Goal: Use online tool/utility: Utilize a website feature to perform a specific function

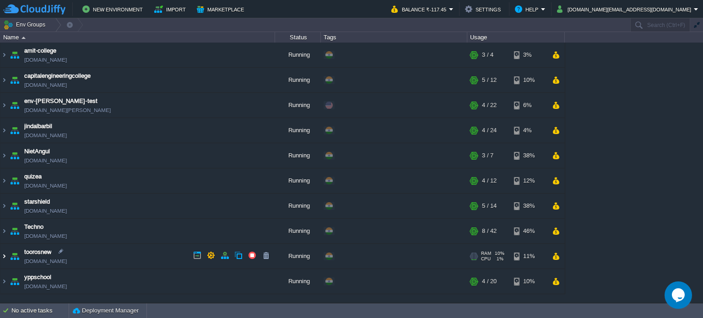
click at [5, 254] on img at bounding box center [3, 256] width 7 height 25
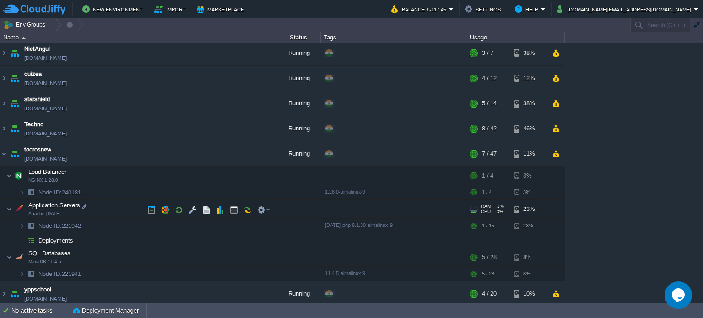
scroll to position [104, 0]
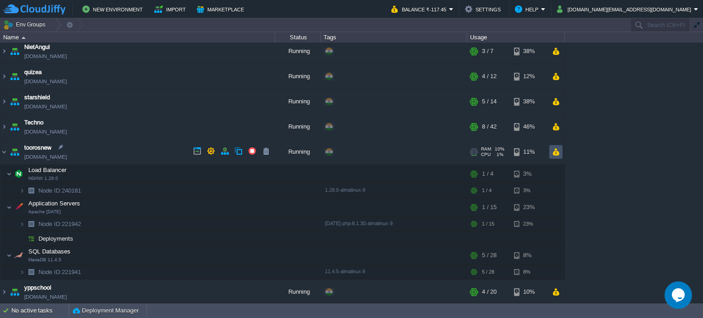
click at [558, 150] on button "button" at bounding box center [556, 152] width 8 height 8
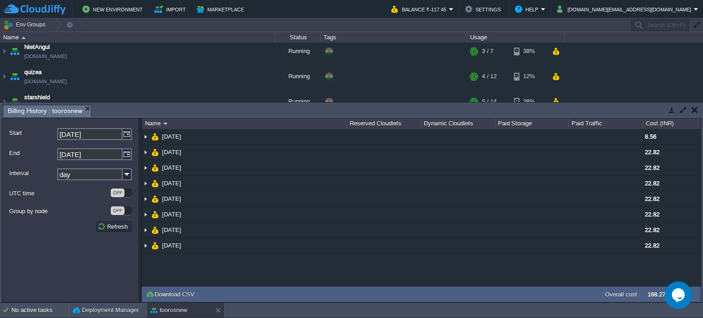
click at [701, 110] on div "Tasks Activity Log Archive Git / SVN Billing History : toorosnew Start 18-08-20…" at bounding box center [351, 202] width 703 height 200
click at [694, 109] on button "button" at bounding box center [694, 110] width 6 height 8
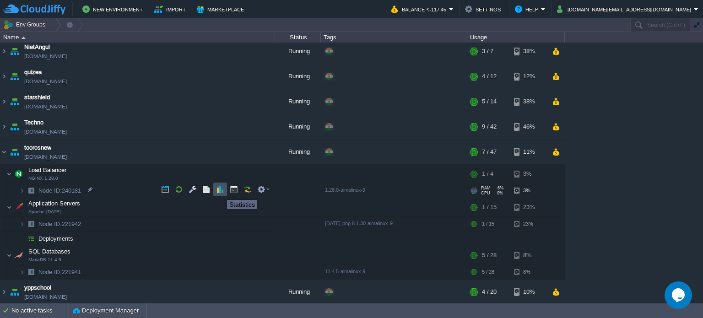
click at [220, 192] on button "button" at bounding box center [220, 189] width 8 height 8
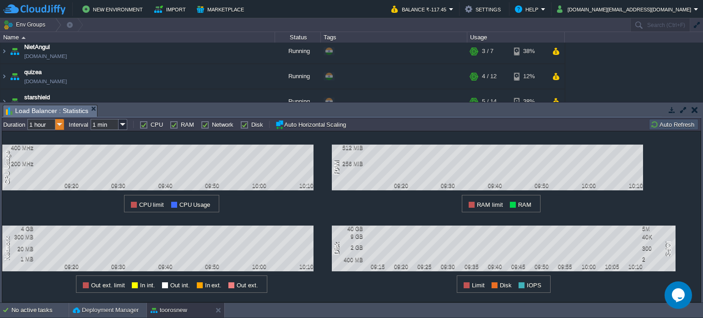
click at [62, 125] on img at bounding box center [59, 124] width 9 height 11
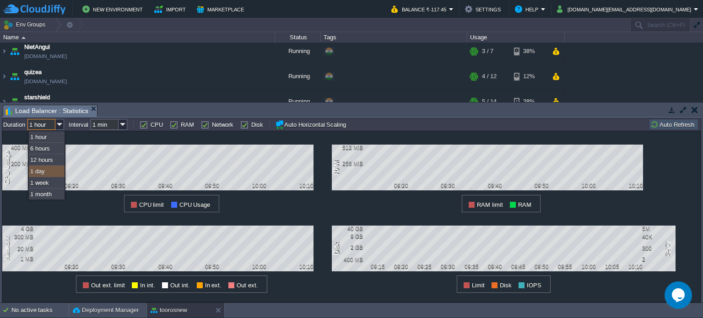
click at [46, 169] on div "1 day" at bounding box center [47, 171] width 36 height 11
type input "1 day"
type input "1 hour"
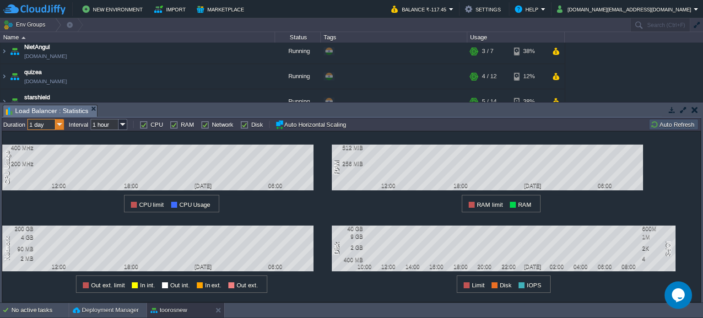
click at [59, 126] on img at bounding box center [59, 124] width 9 height 11
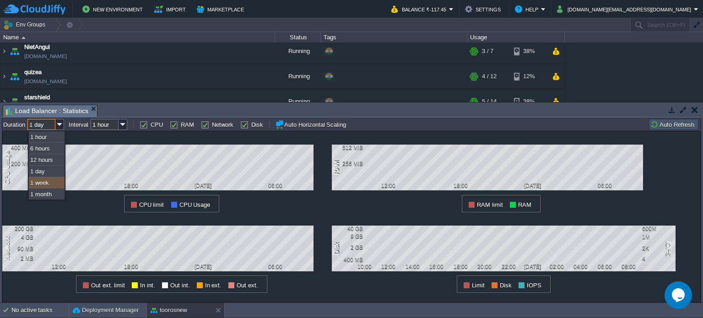
click at [48, 184] on div "1 week" at bounding box center [47, 182] width 36 height 11
type input "1 week"
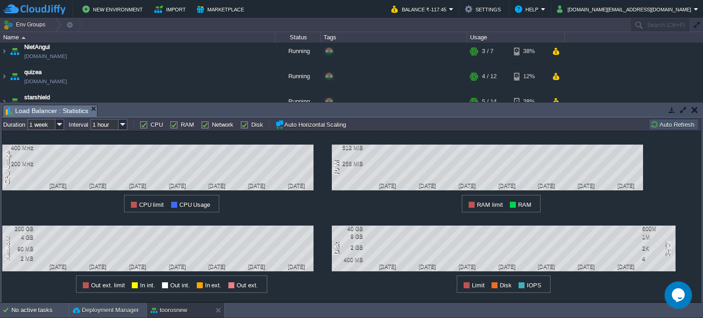
click at [695, 108] on button "button" at bounding box center [694, 110] width 6 height 8
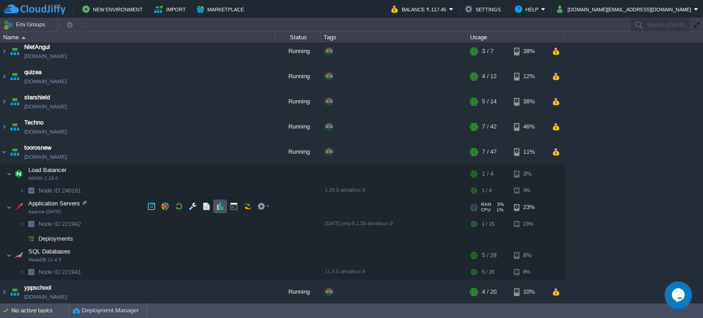
click at [219, 202] on button "button" at bounding box center [220, 206] width 8 height 8
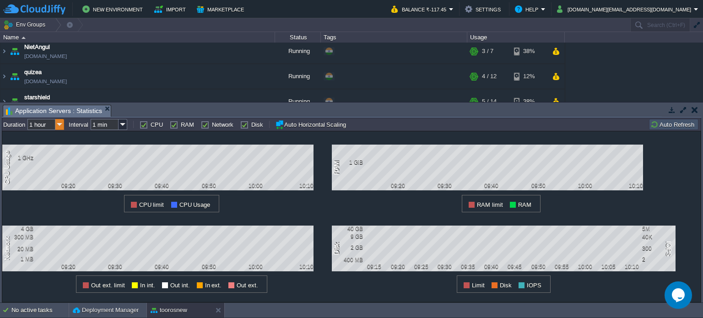
click at [59, 124] on img at bounding box center [59, 124] width 9 height 11
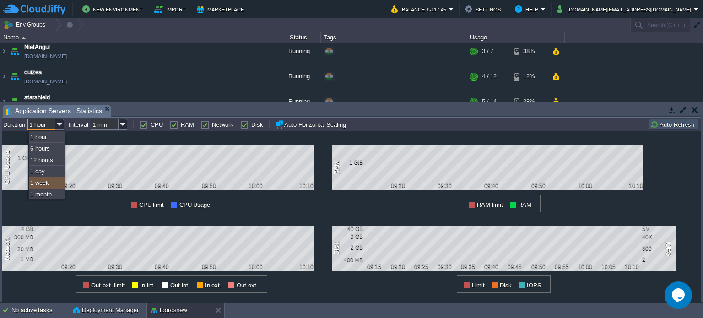
click at [43, 181] on div "1 week" at bounding box center [47, 182] width 36 height 11
type input "1 week"
type input "1 hour"
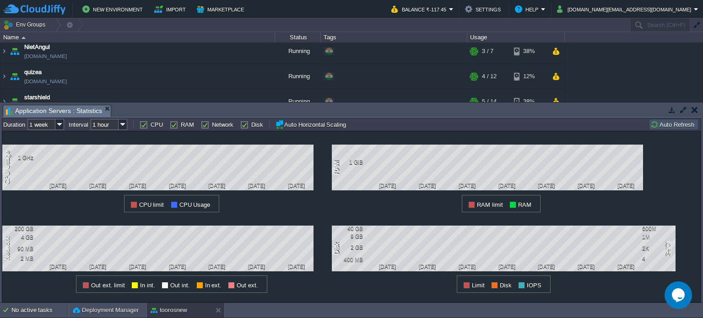
click at [693, 109] on button "button" at bounding box center [694, 110] width 6 height 8
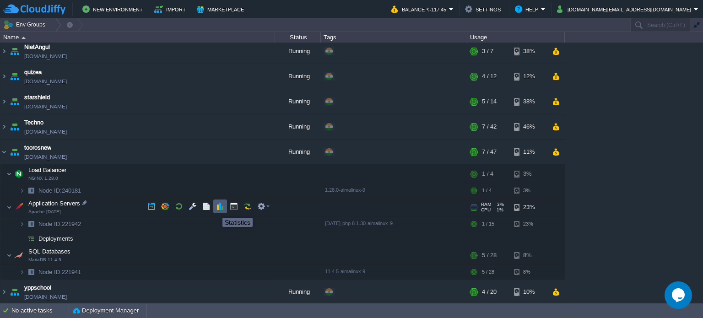
click at [221, 204] on button "button" at bounding box center [220, 206] width 8 height 8
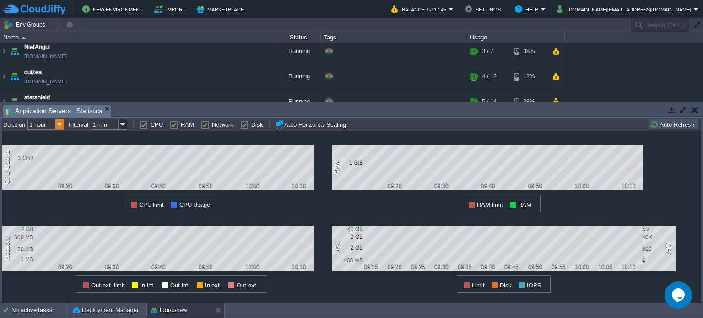
click at [59, 129] on img at bounding box center [59, 124] width 9 height 11
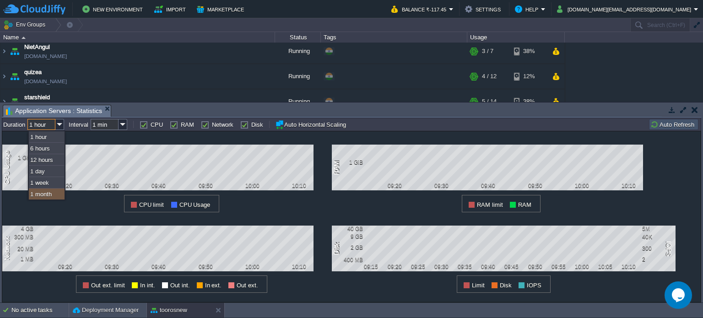
click at [44, 198] on div "1 month" at bounding box center [47, 194] width 36 height 11
type input "1 month"
type input "1 hour"
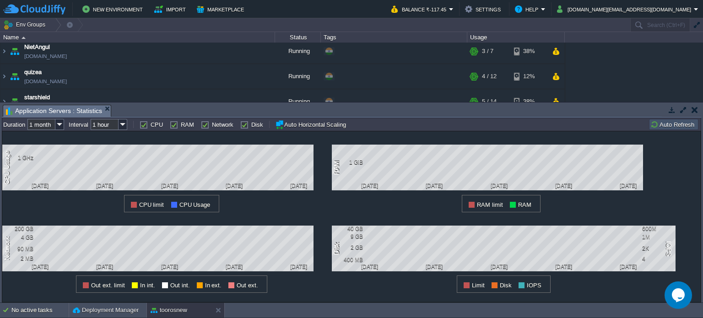
click at [690, 108] on td at bounding box center [694, 109] width 11 height 11
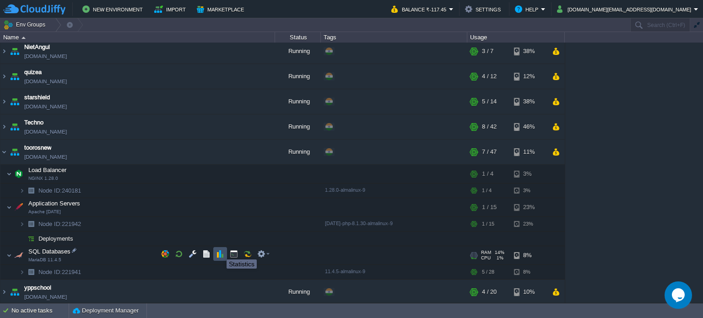
click at [220, 251] on button "button" at bounding box center [220, 254] width 8 height 8
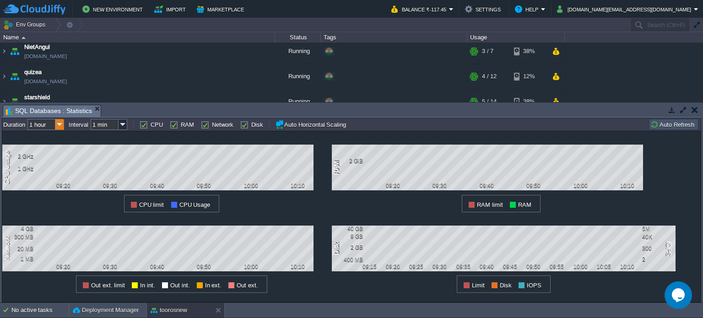
click at [60, 126] on img at bounding box center [59, 124] width 9 height 11
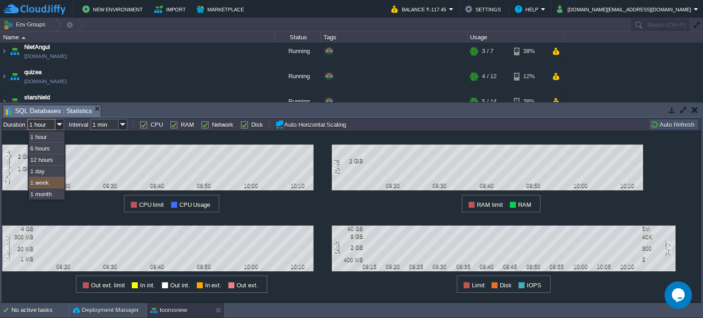
click at [50, 177] on div "1 week" at bounding box center [47, 182] width 36 height 11
type input "1 week"
type input "1 hour"
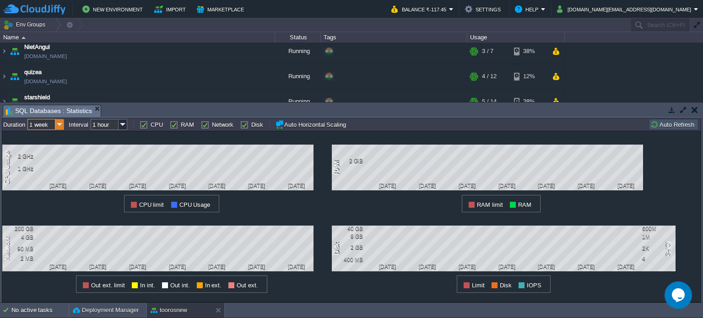
click at [60, 125] on img at bounding box center [59, 124] width 9 height 11
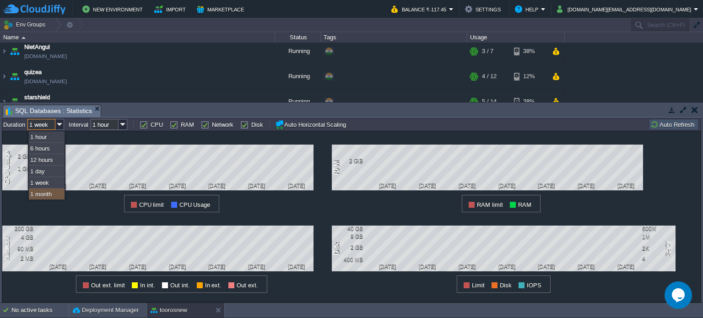
click at [42, 191] on div "1 month" at bounding box center [47, 194] width 36 height 11
type input "1 month"
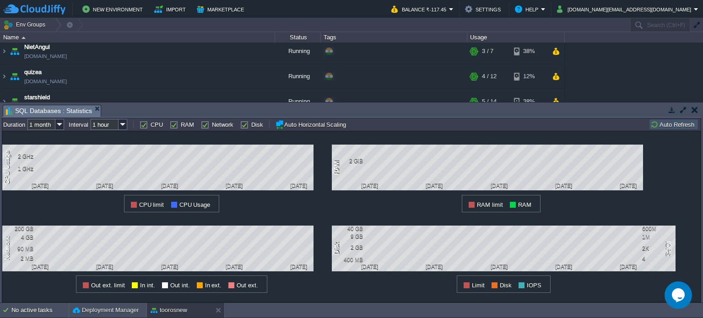
click at [695, 107] on button "button" at bounding box center [694, 110] width 6 height 8
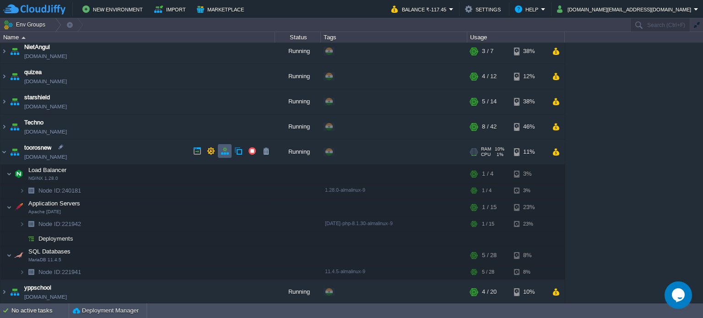
click at [225, 157] on td at bounding box center [225, 151] width 14 height 14
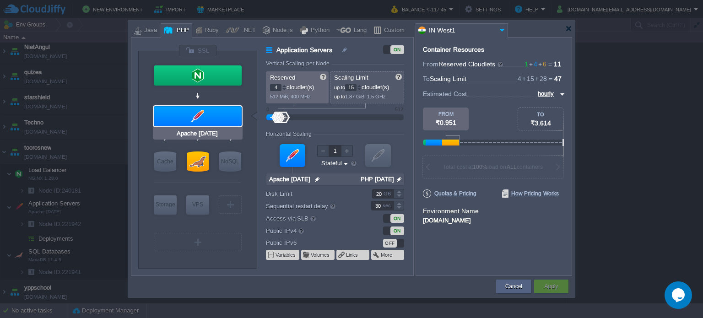
click at [218, 115] on div at bounding box center [198, 116] width 88 height 20
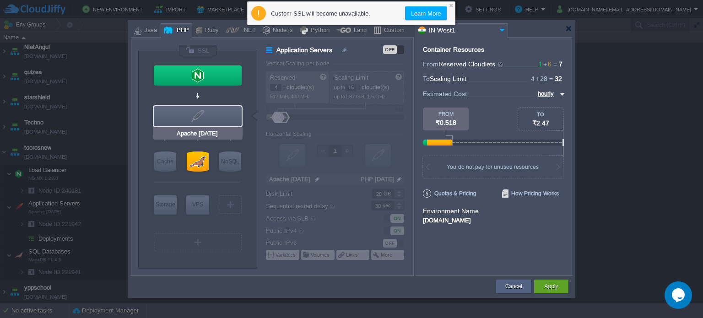
click at [218, 115] on div at bounding box center [198, 116] width 88 height 20
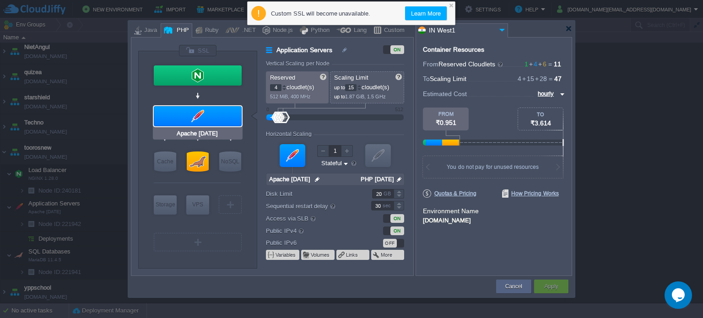
type input "MariaDB 11.4.5"
click at [197, 159] on div at bounding box center [198, 161] width 22 height 20
type input "SQL Databases"
type input "6"
type input "28"
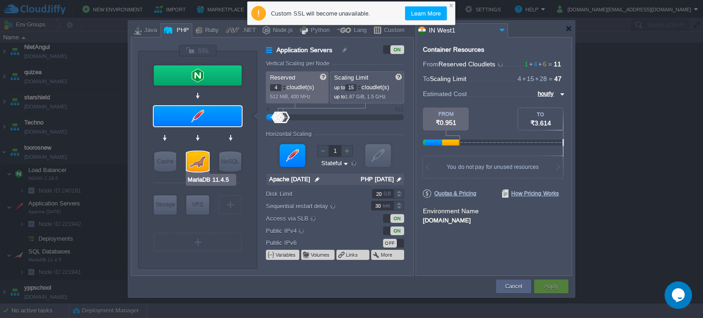
type input "MariaDB 11.4.5"
type input "null"
type input "11.4.5-almalin..."
type input "Stateless"
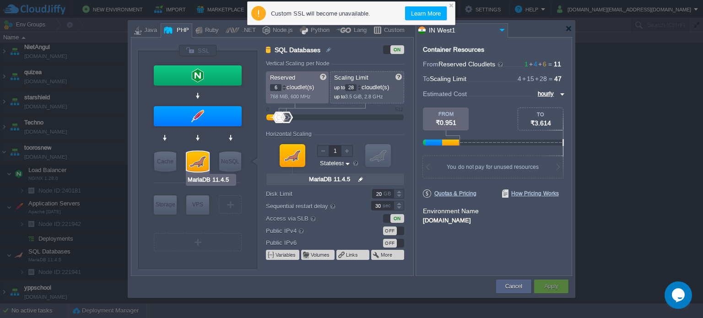
type input "Apache 2.4.63"
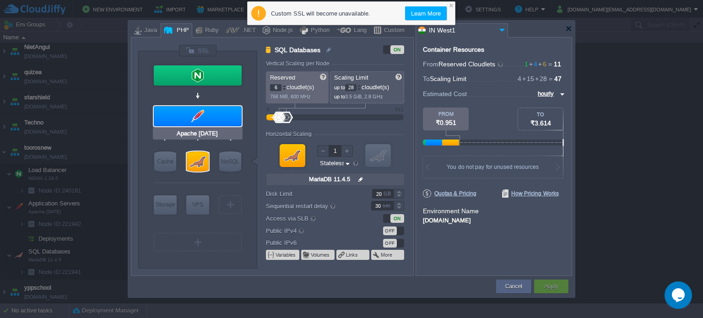
click at [224, 114] on div at bounding box center [198, 116] width 88 height 20
type input "Application Servers"
type input "4"
type input "15"
type input "Apache 2.4.63"
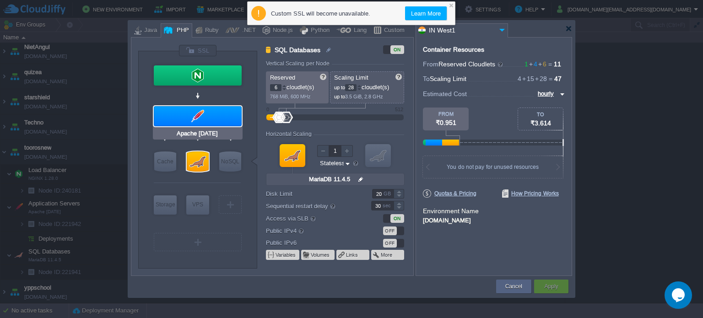
type input "null"
type input "PHP 8.1.30"
type input "Stateful"
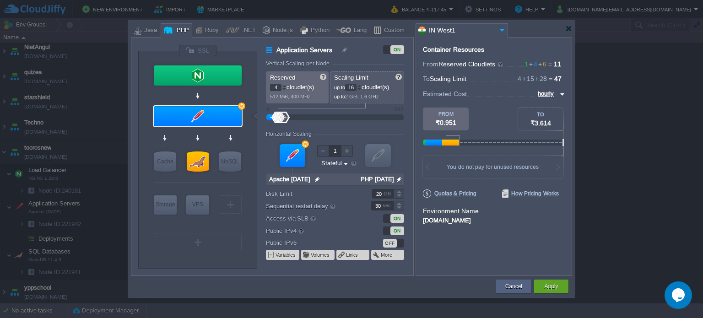
click at [361, 86] on div at bounding box center [359, 85] width 5 height 3
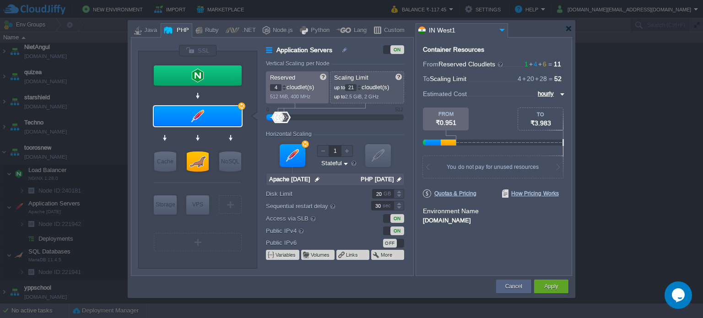
click at [361, 86] on div at bounding box center [359, 85] width 5 height 3
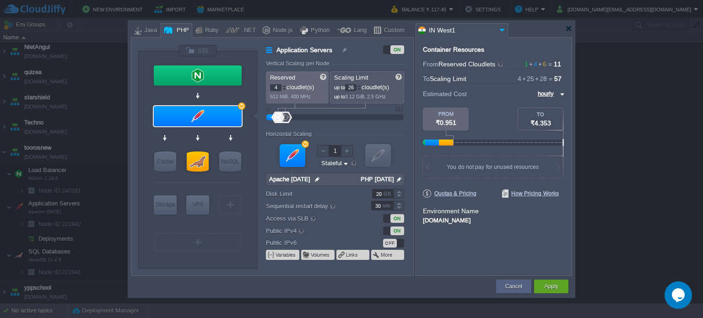
click at [361, 86] on div at bounding box center [359, 85] width 5 height 3
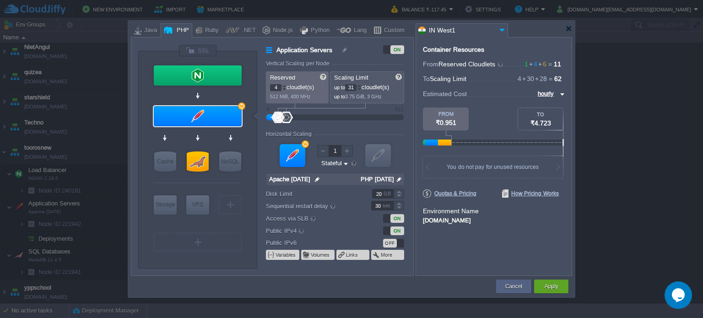
click at [361, 86] on div at bounding box center [359, 85] width 5 height 3
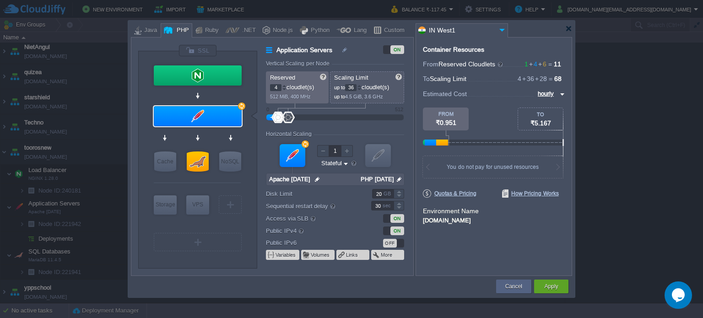
click at [361, 86] on div at bounding box center [359, 85] width 5 height 3
type input "38"
click at [361, 86] on div at bounding box center [359, 85] width 5 height 3
type input "MariaDB 11.4.5"
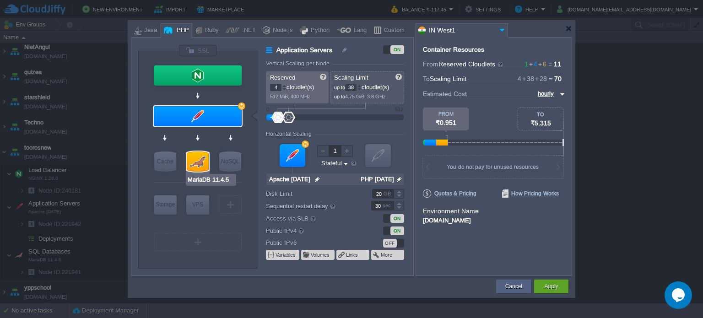
click at [205, 164] on div at bounding box center [198, 161] width 22 height 20
type input "SQL Databases"
type input "6"
type input "28"
type input "MariaDB 11.4.5"
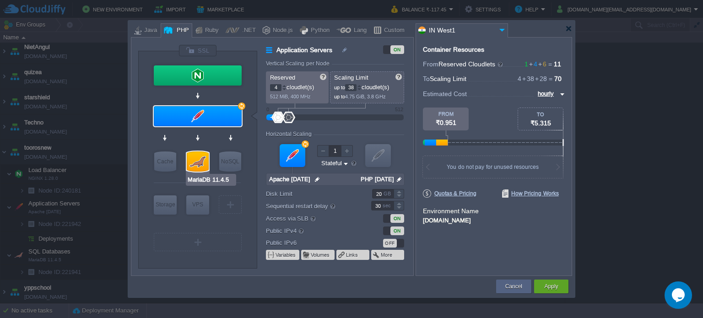
type input "null"
type input "11.4.5-almalin..."
type input "Stateless"
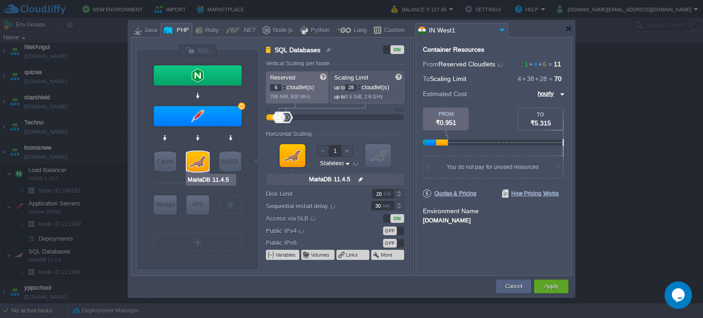
type input "Apache 2.4.63"
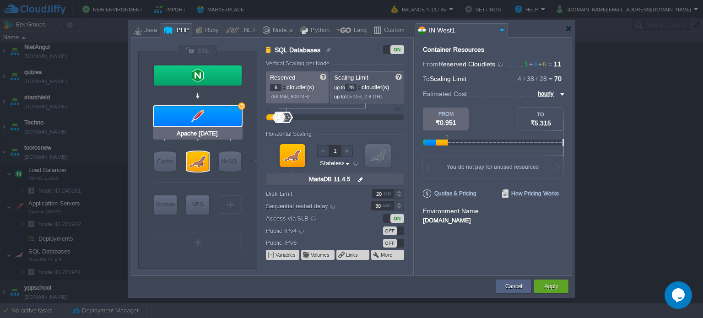
click at [221, 114] on div at bounding box center [198, 116] width 88 height 20
type input "Application Servers"
type input "4"
type input "38"
type input "Apache 2.4.63"
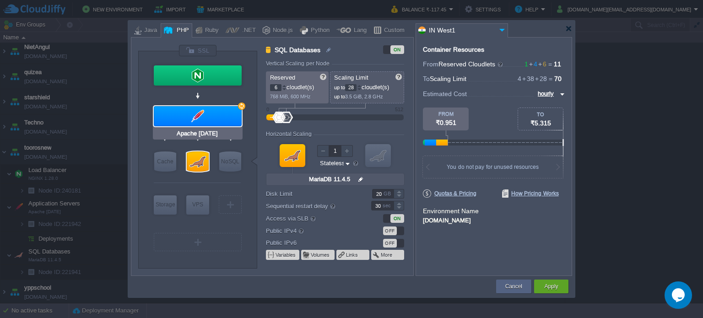
type input "null"
type input "PHP 8.1.30"
type input "Stateful"
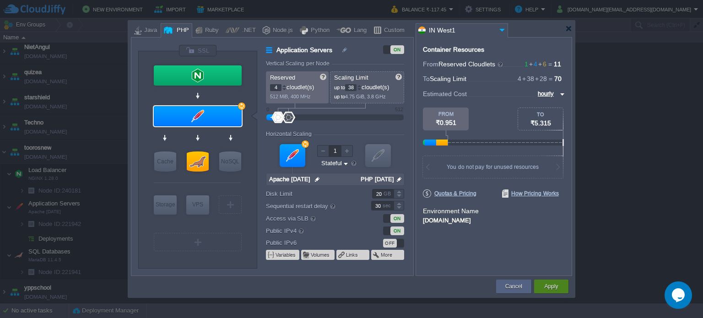
click at [562, 286] on div "Apply" at bounding box center [551, 287] width 34 height 14
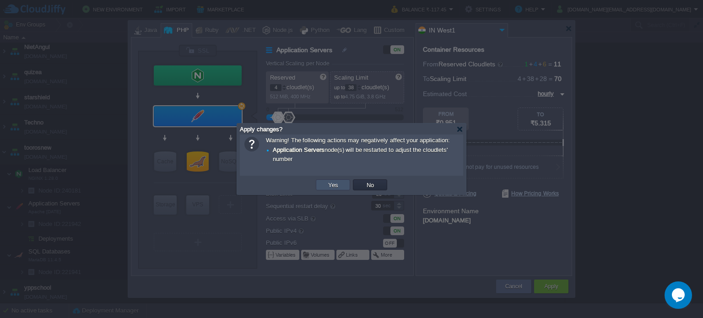
click at [327, 181] on button "Yes" at bounding box center [333, 185] width 16 height 8
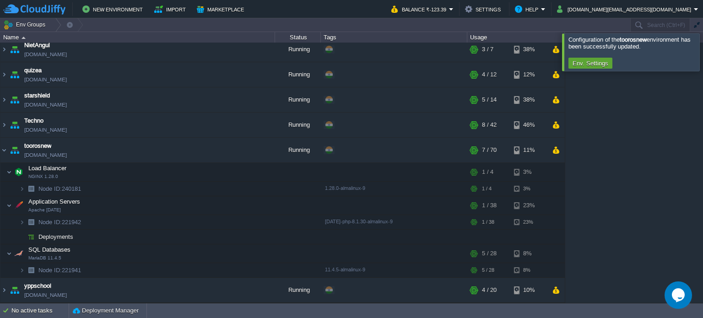
scroll to position [0, 0]
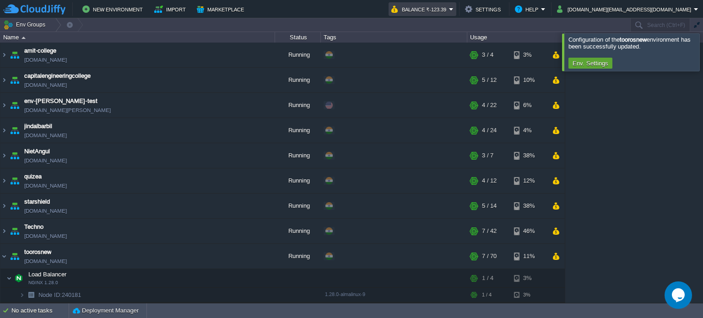
click at [453, 12] on em "Balance ₹-123.39" at bounding box center [422, 9] width 62 height 11
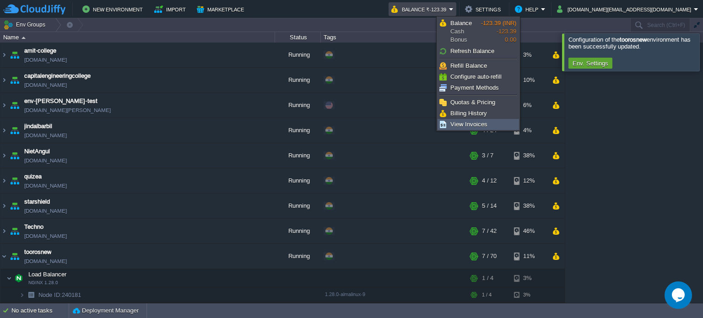
click at [463, 126] on span "View Invoices" at bounding box center [468, 124] width 37 height 7
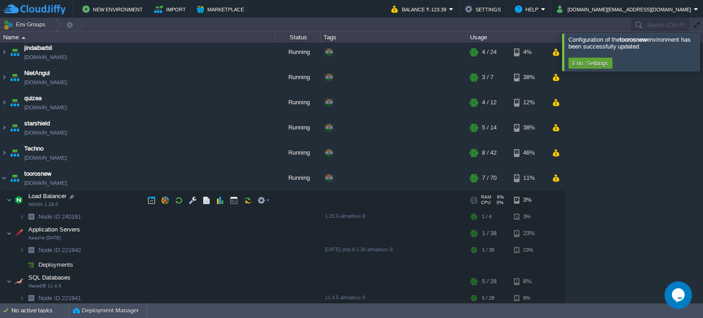
scroll to position [104, 0]
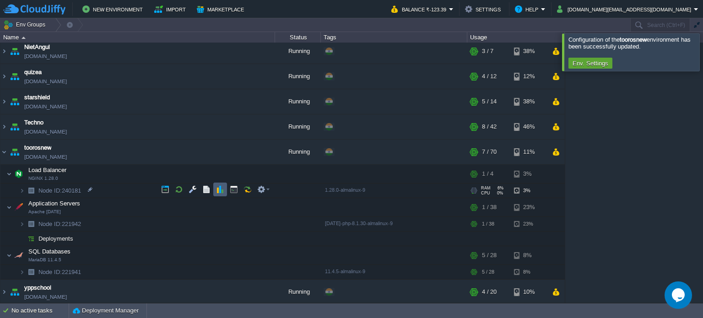
click at [220, 190] on button "button" at bounding box center [220, 189] width 8 height 8
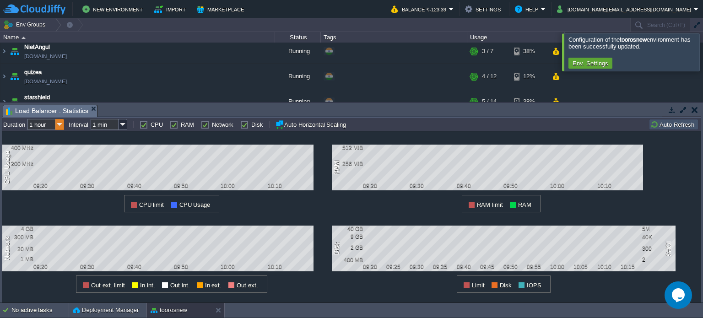
click at [59, 124] on img at bounding box center [59, 124] width 9 height 11
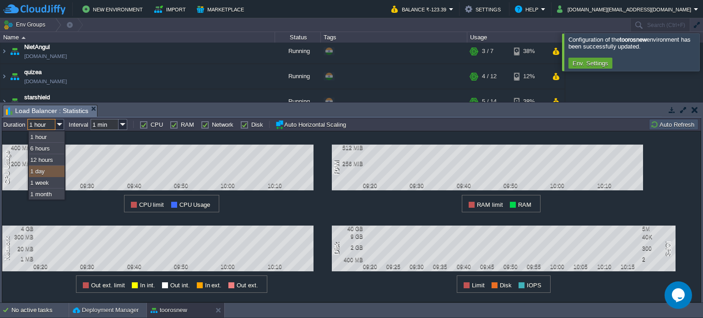
click at [48, 172] on div "1 day" at bounding box center [47, 171] width 36 height 11
type input "1 day"
type input "1 hour"
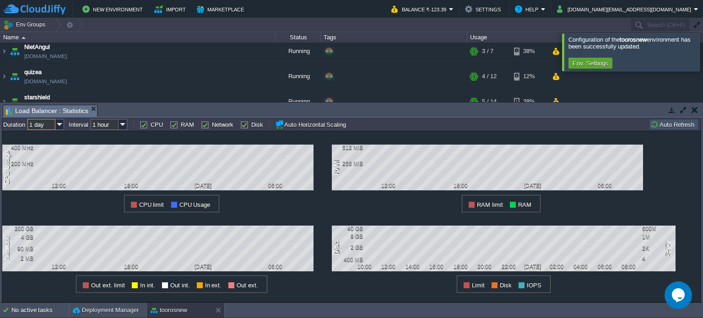
click at [690, 110] on td at bounding box center [694, 109] width 11 height 11
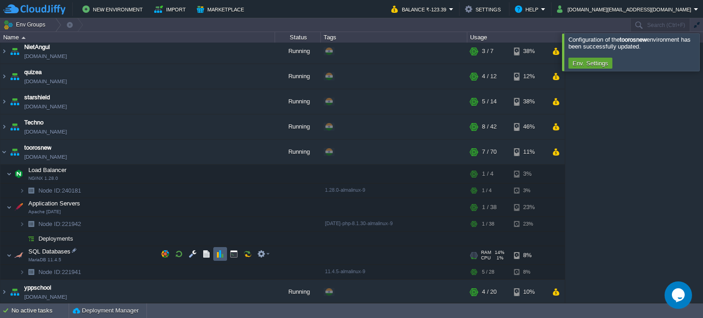
click at [223, 252] on button "button" at bounding box center [220, 254] width 8 height 8
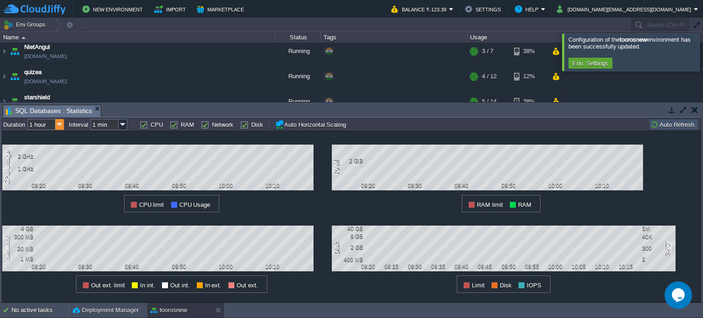
click at [60, 125] on img at bounding box center [59, 124] width 9 height 11
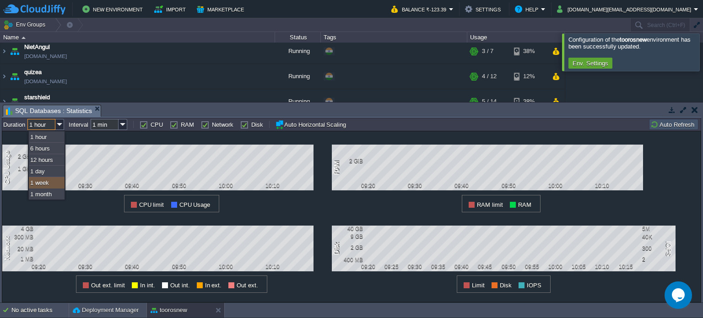
click at [43, 180] on div "1 week" at bounding box center [47, 182] width 36 height 11
type input "1 week"
type input "1 hour"
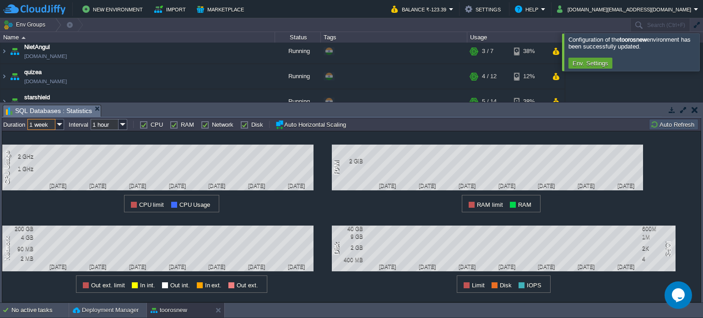
click at [696, 112] on button "button" at bounding box center [694, 110] width 6 height 8
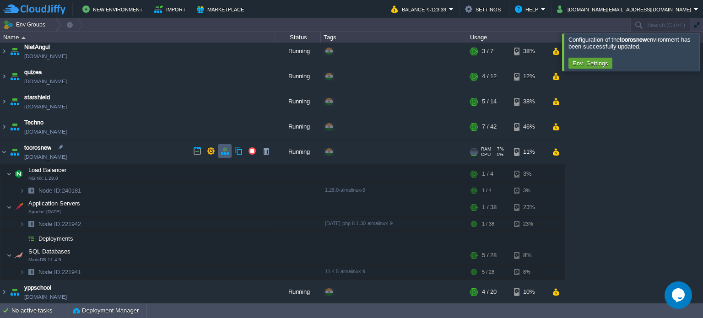
click at [222, 151] on button "button" at bounding box center [225, 151] width 8 height 8
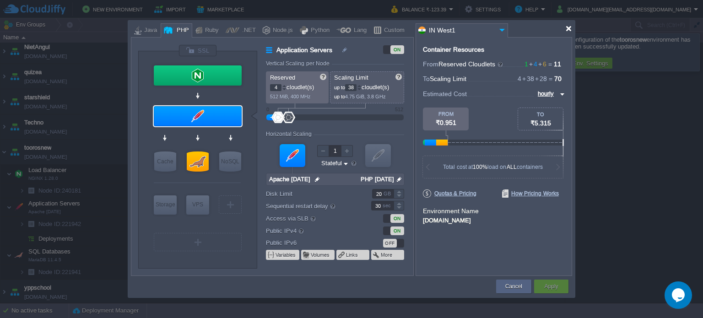
click at [570, 30] on div at bounding box center [568, 28] width 7 height 7
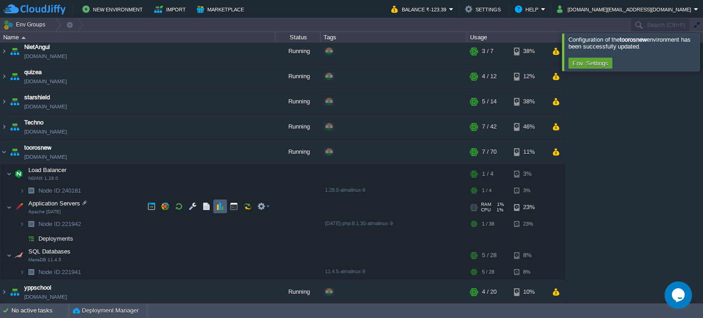
click at [216, 206] on button "button" at bounding box center [220, 206] width 8 height 8
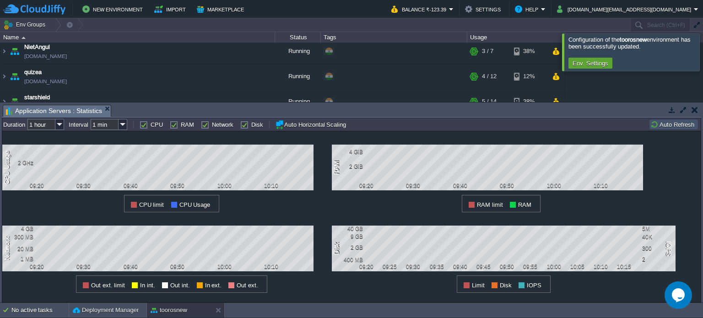
click at [696, 107] on button "button" at bounding box center [694, 110] width 6 height 8
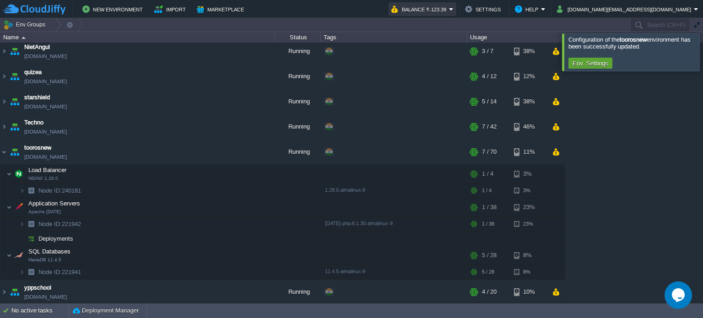
click at [449, 6] on button "Balance ₹-123.39" at bounding box center [420, 9] width 58 height 11
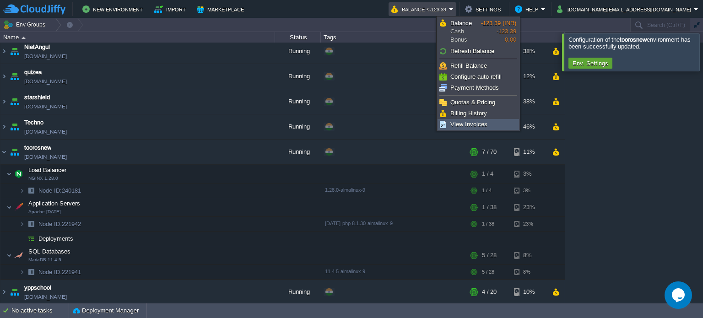
click at [465, 123] on span "View Invoices" at bounding box center [468, 124] width 37 height 7
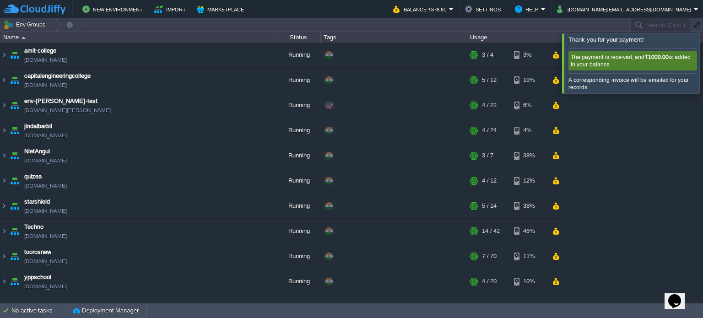
click at [702, 61] on div at bounding box center [714, 62] width 0 height 59
